Goal: Navigation & Orientation: Find specific page/section

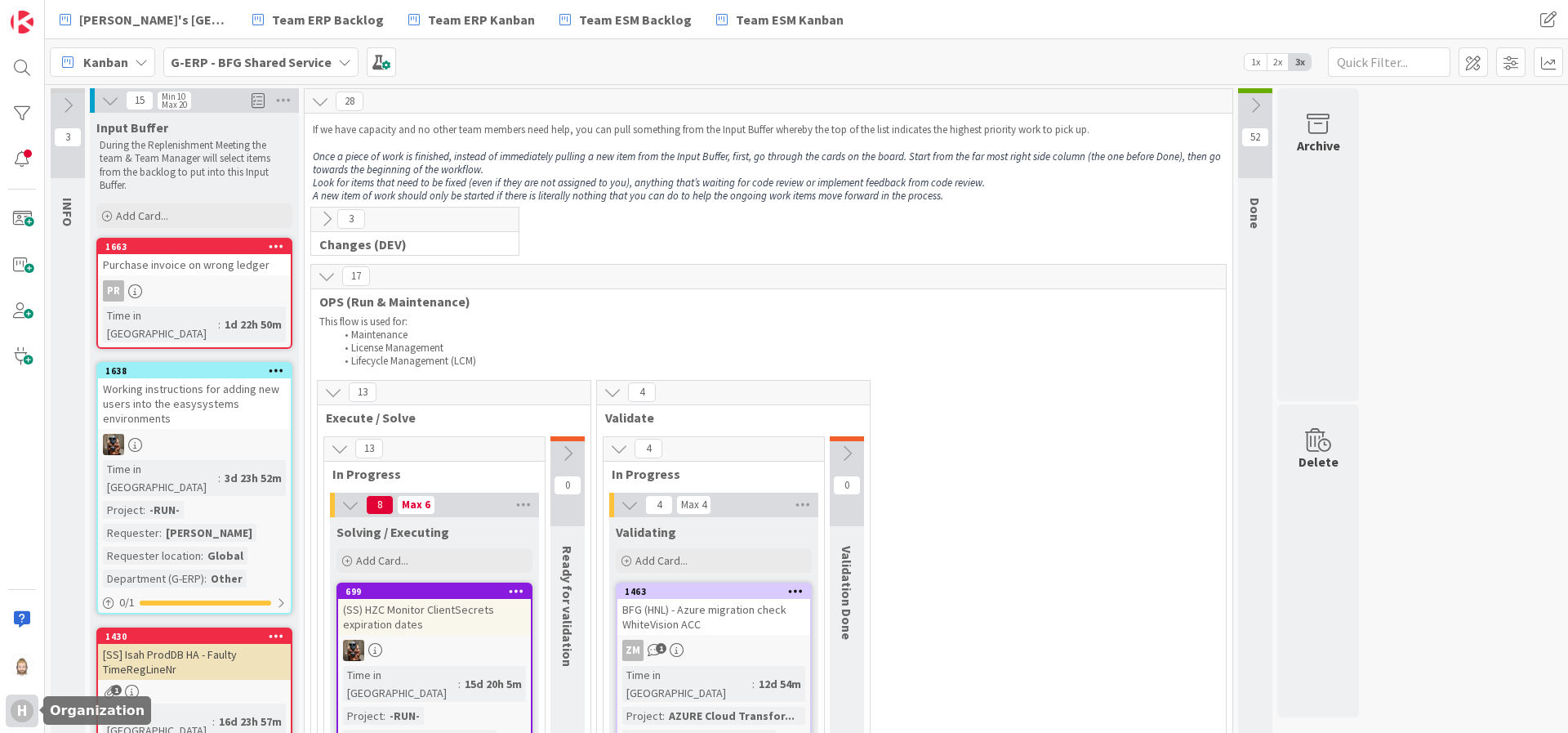
click at [25, 698] on div "H" at bounding box center [22, 711] width 32 height 32
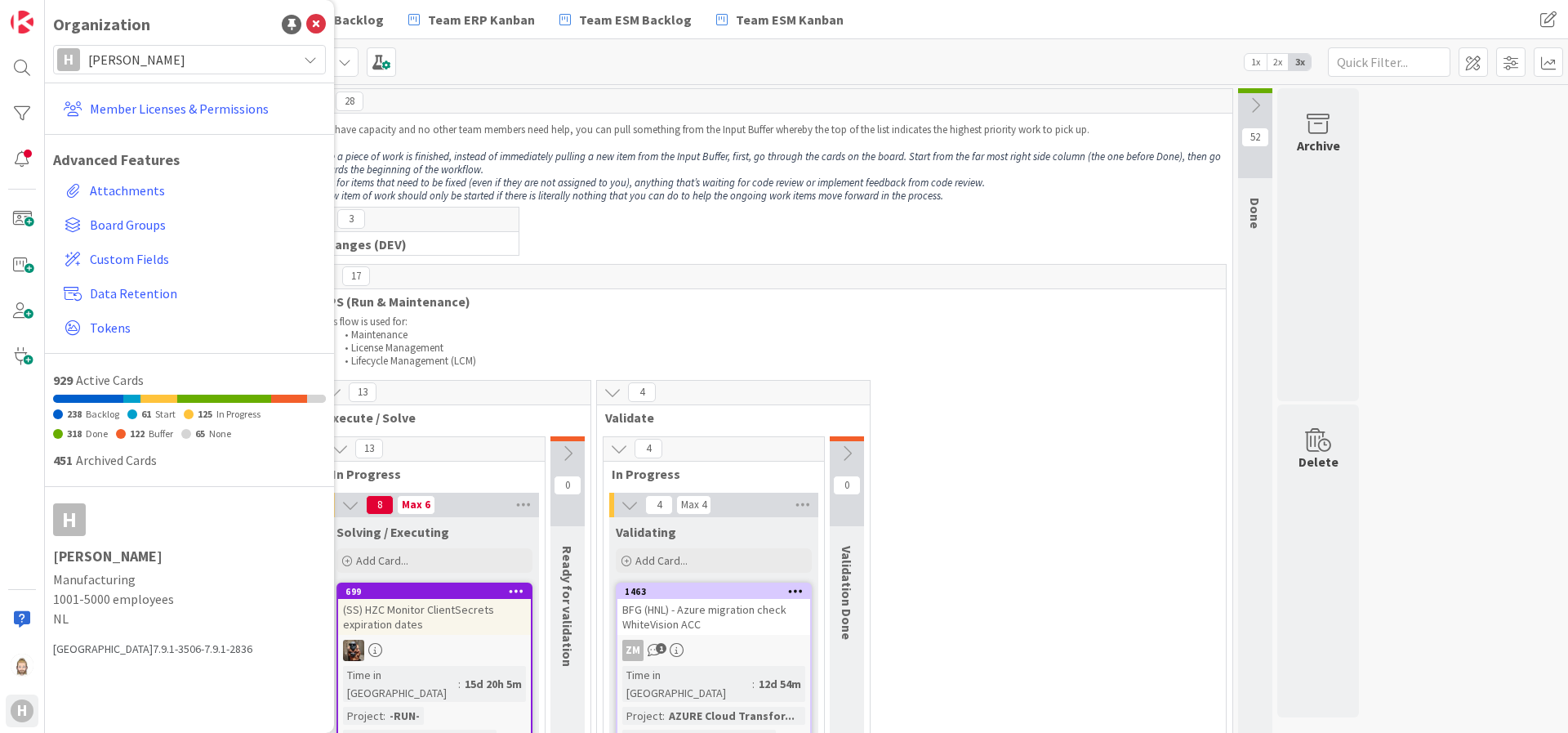
click at [290, 54] on div "[PERSON_NAME]" at bounding box center [189, 59] width 273 height 30
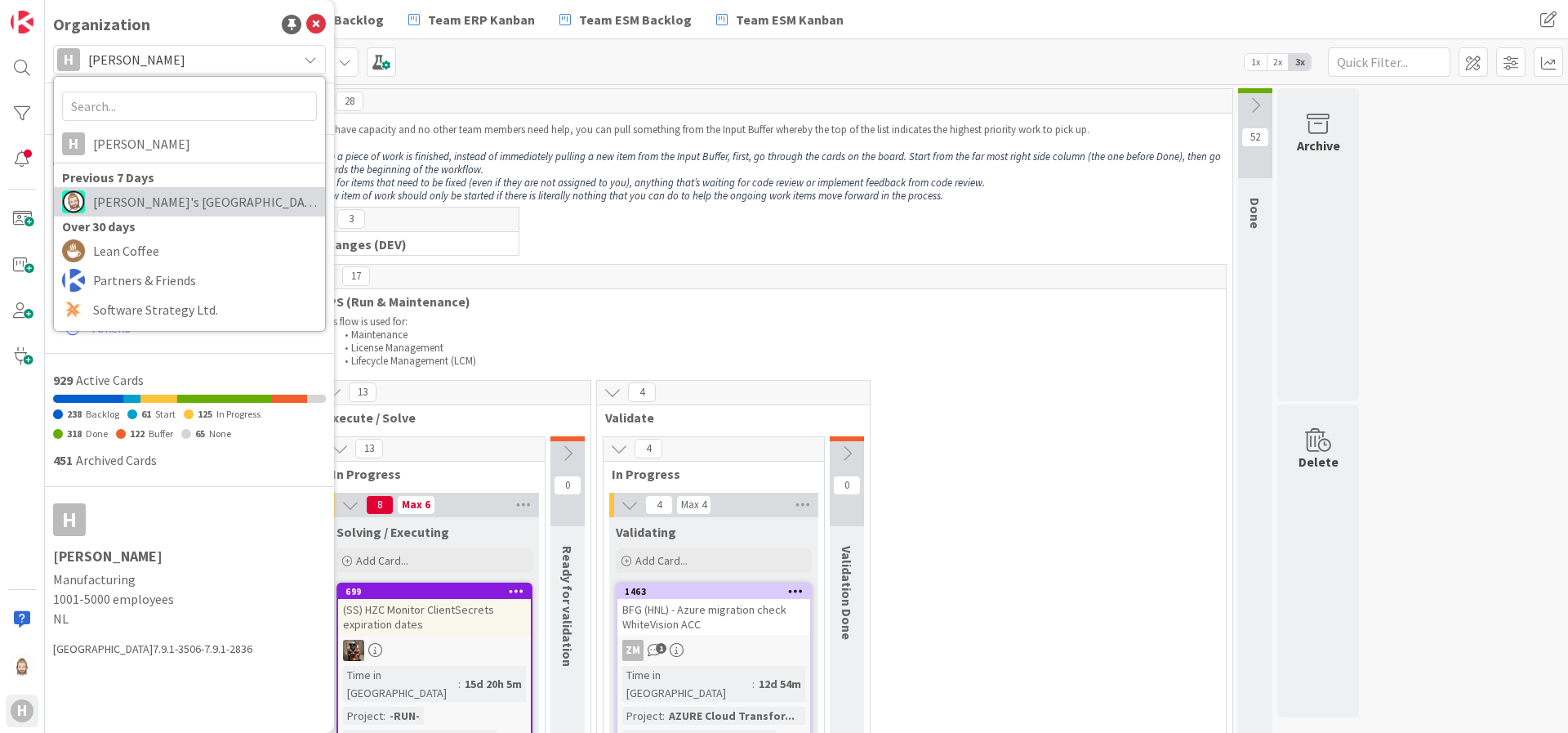
click at [184, 198] on span "[PERSON_NAME]'s [GEOGRAPHIC_DATA]" at bounding box center [205, 201] width 224 height 25
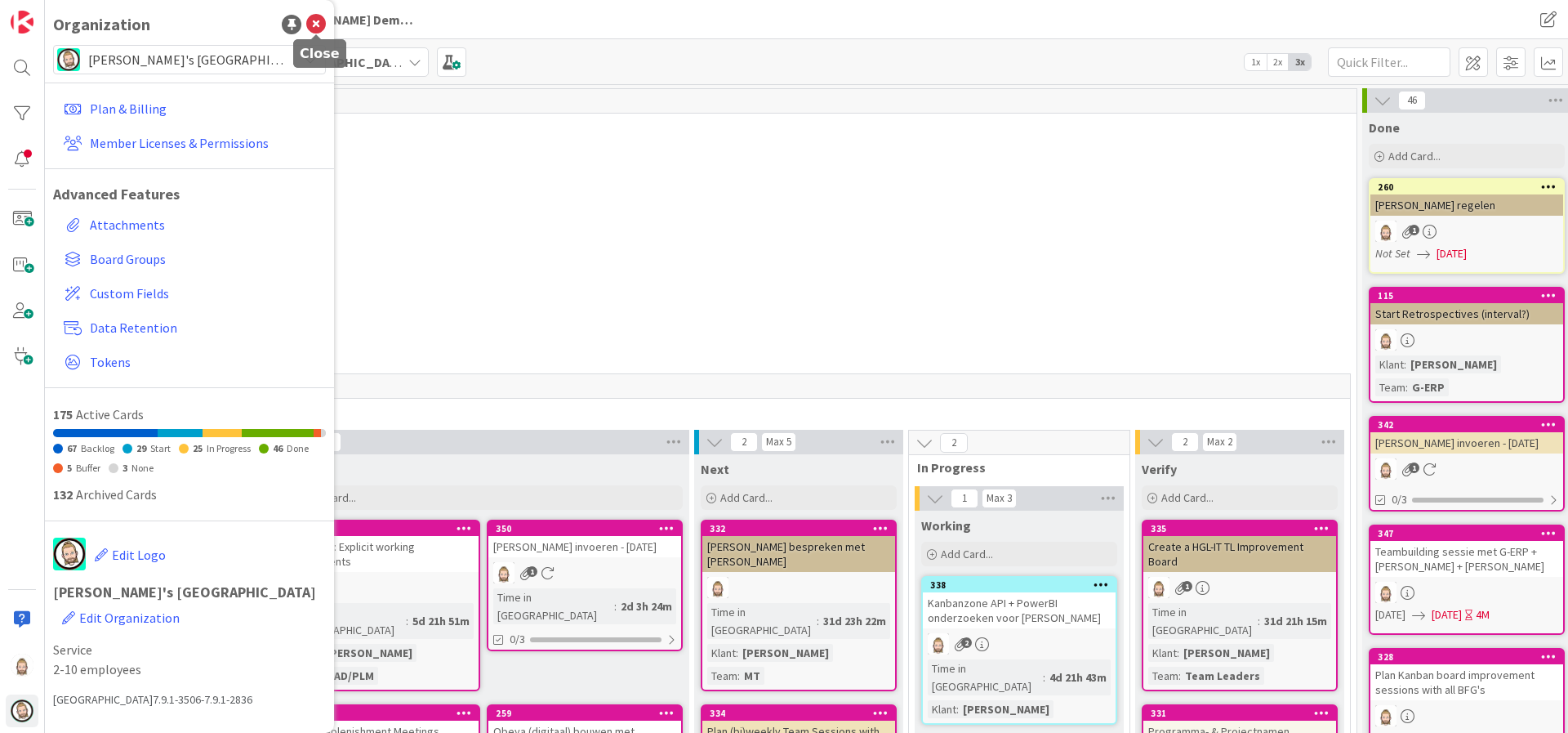
click at [324, 25] on icon at bounding box center [316, 24] width 20 height 20
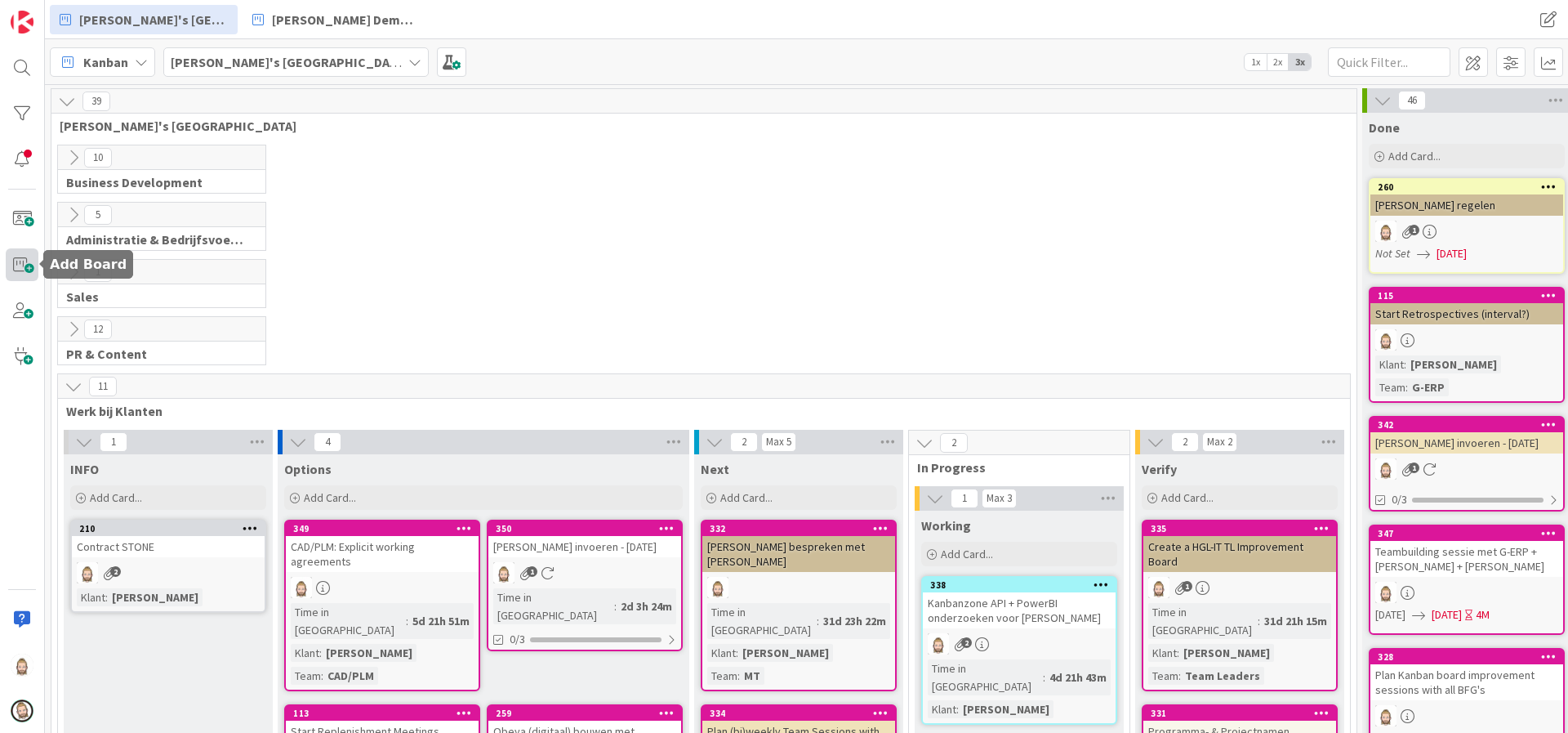
click at [26, 262] on span at bounding box center [22, 264] width 32 height 32
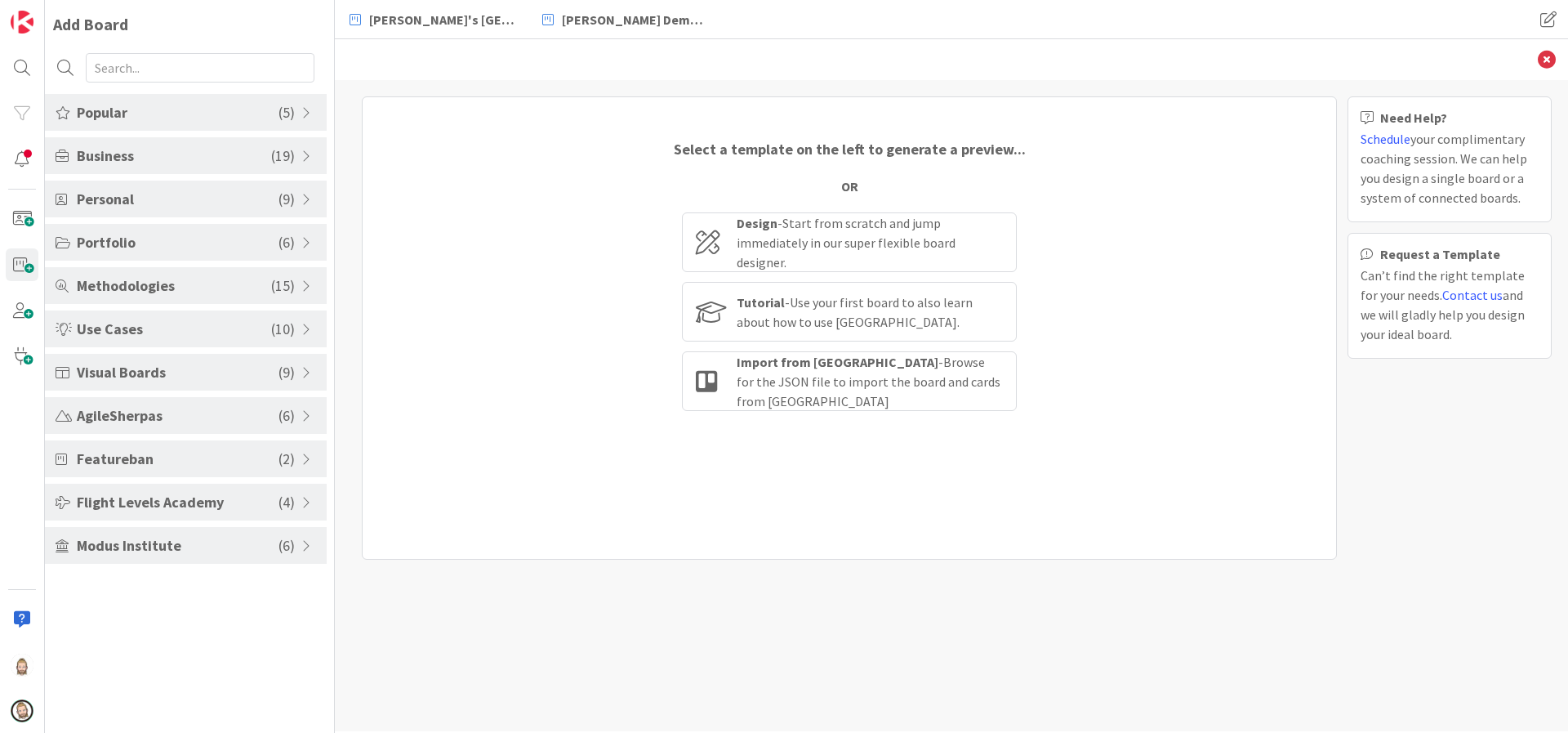
click at [271, 103] on span "Popular" at bounding box center [177, 112] width 202 height 22
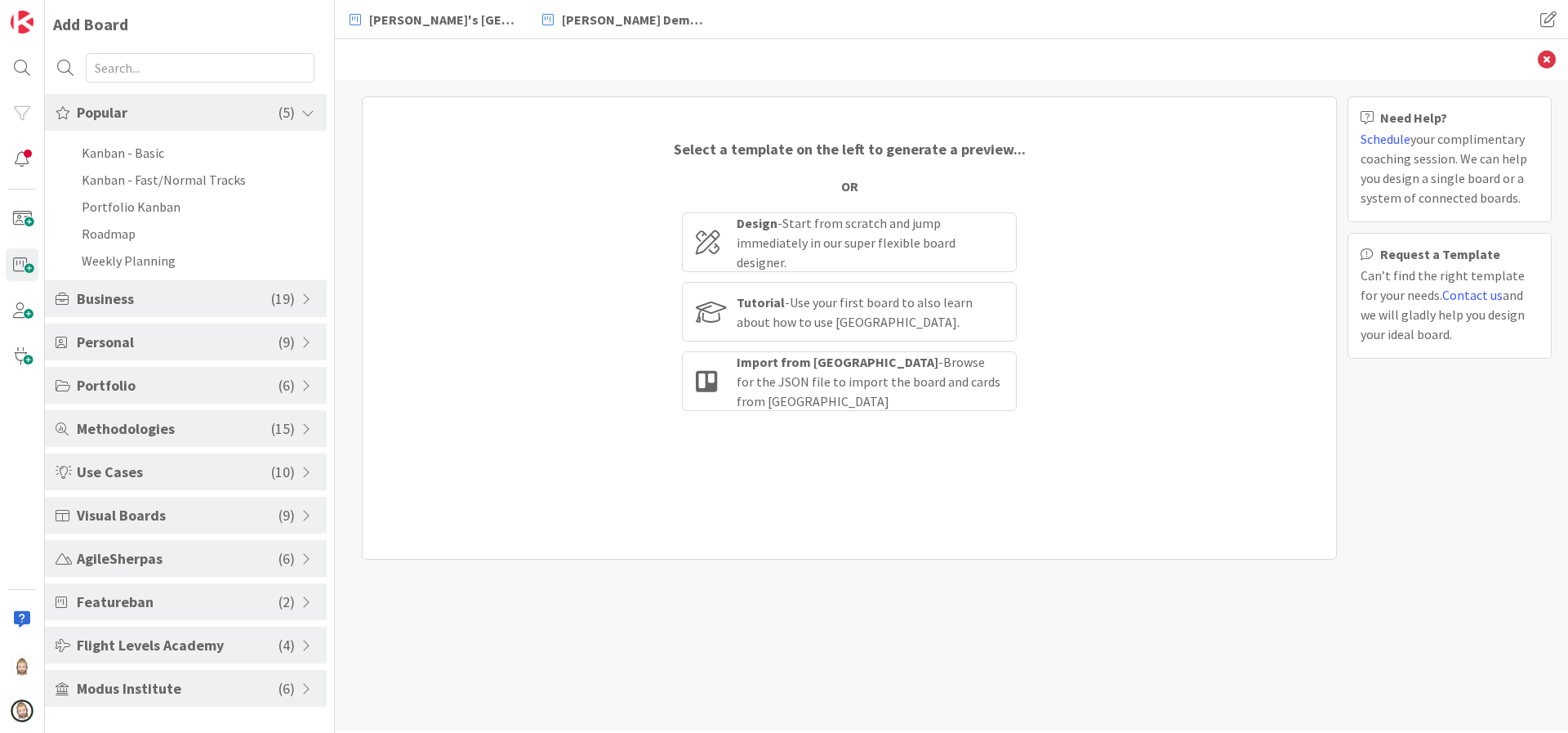
click at [307, 112] on span at bounding box center [308, 112] width 14 height 13
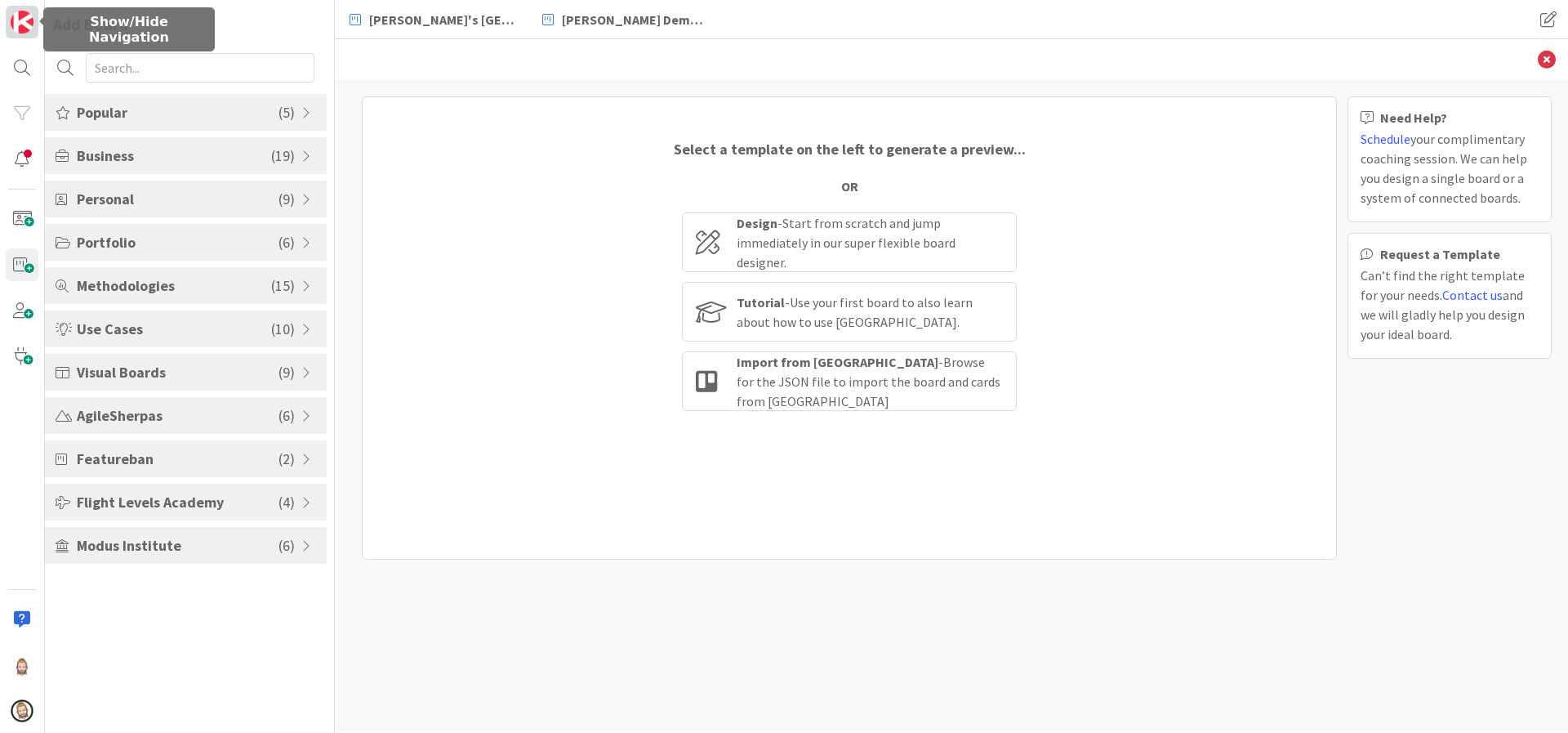
click at [17, 29] on img at bounding box center [22, 22] width 23 height 23
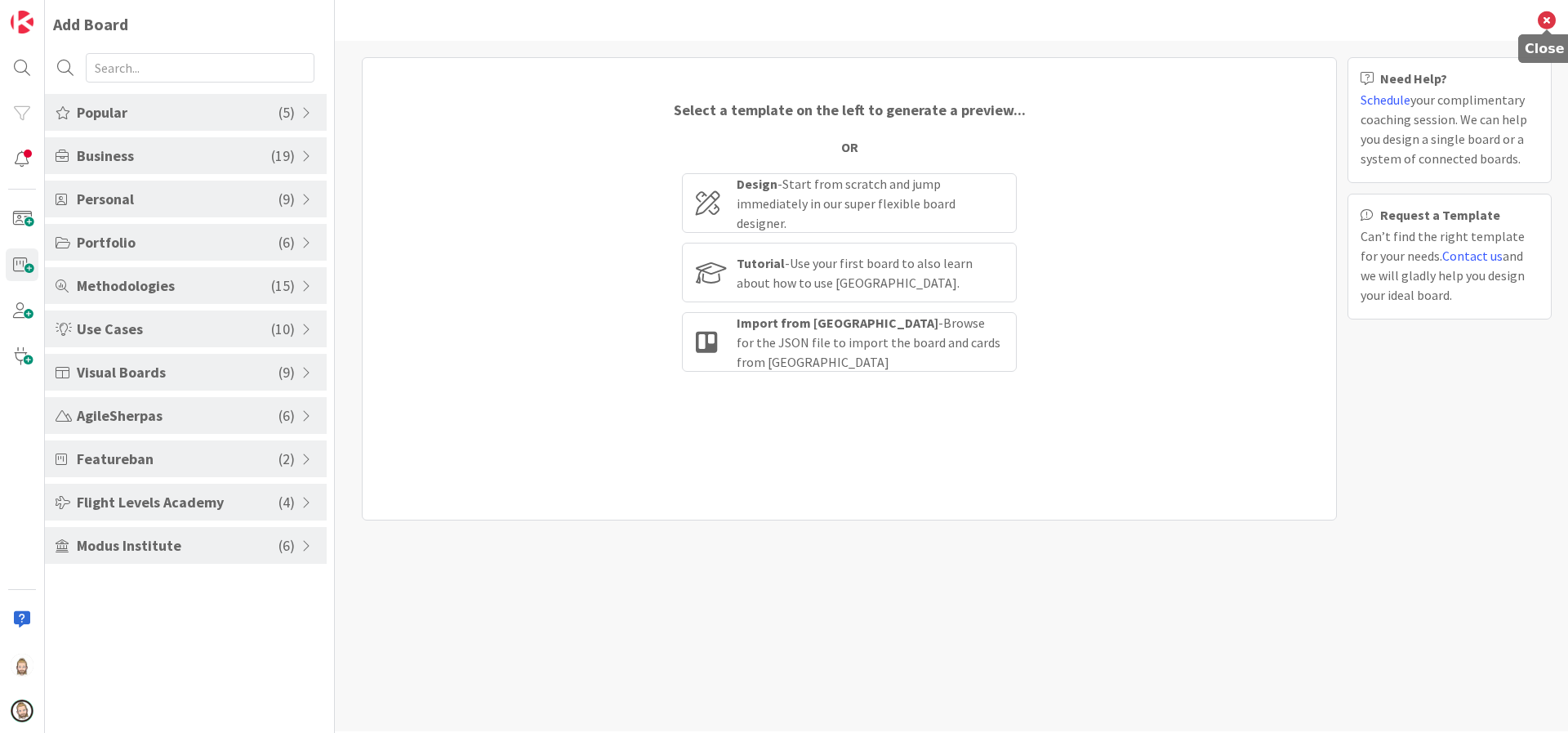
click at [1544, 17] on icon at bounding box center [1546, 20] width 18 height 18
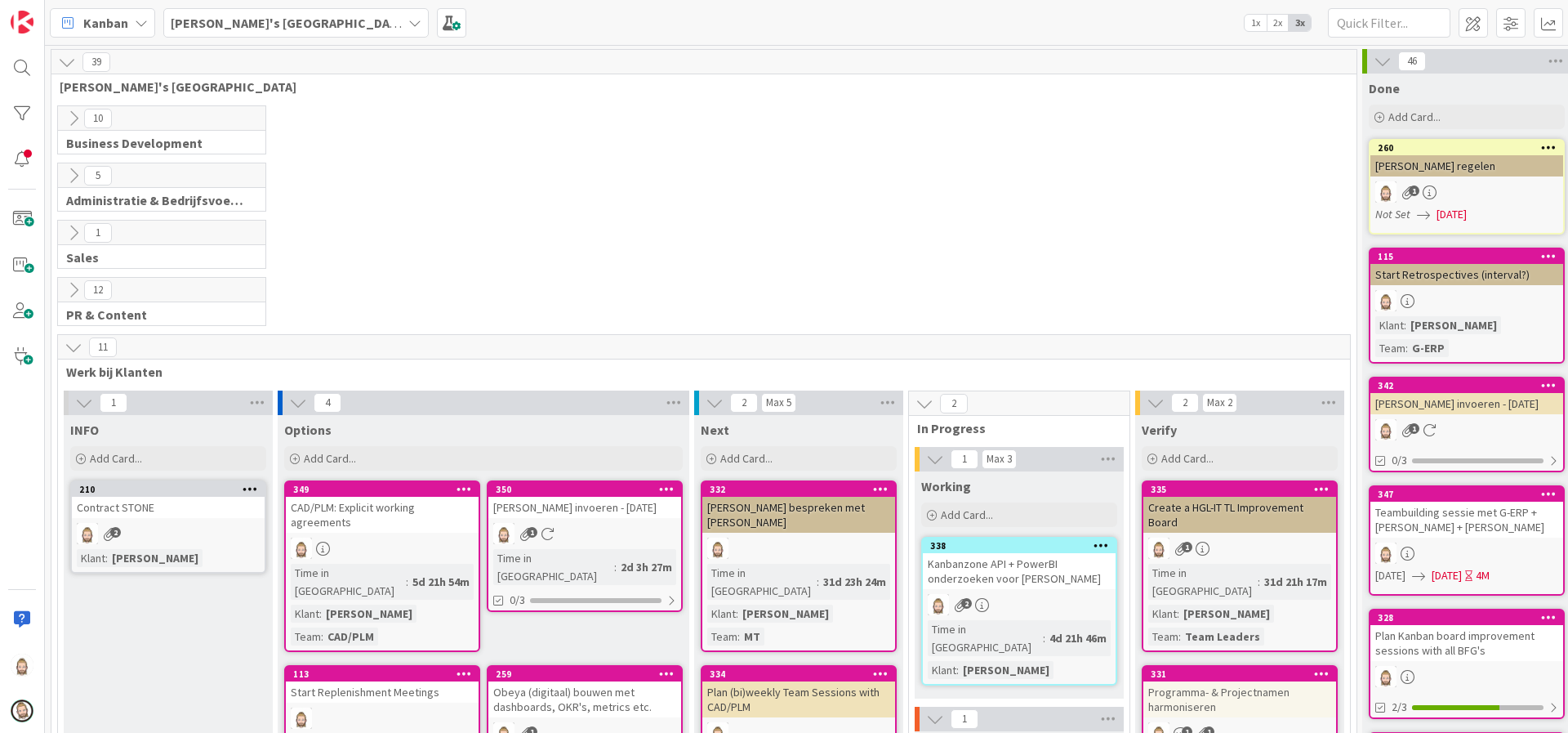
click at [75, 352] on icon at bounding box center [73, 347] width 18 height 18
